Goal: Task Accomplishment & Management: Use online tool/utility

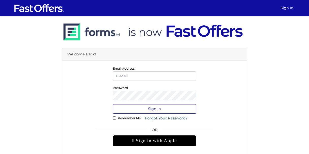
type input "[EMAIL_ADDRESS][DOMAIN_NAME]"
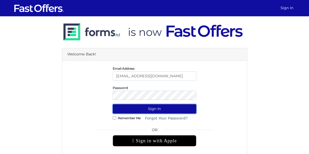
click at [162, 109] on button "Sign In" at bounding box center [154, 108] width 83 height 9
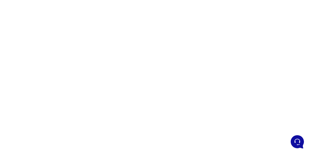
scroll to position [43, 0]
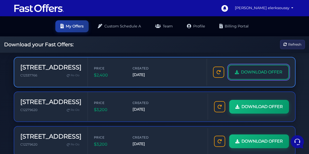
click at [251, 74] on span "DOWNLOAD OFFER" at bounding box center [261, 72] width 41 height 7
